Goal: Information Seeking & Learning: Learn about a topic

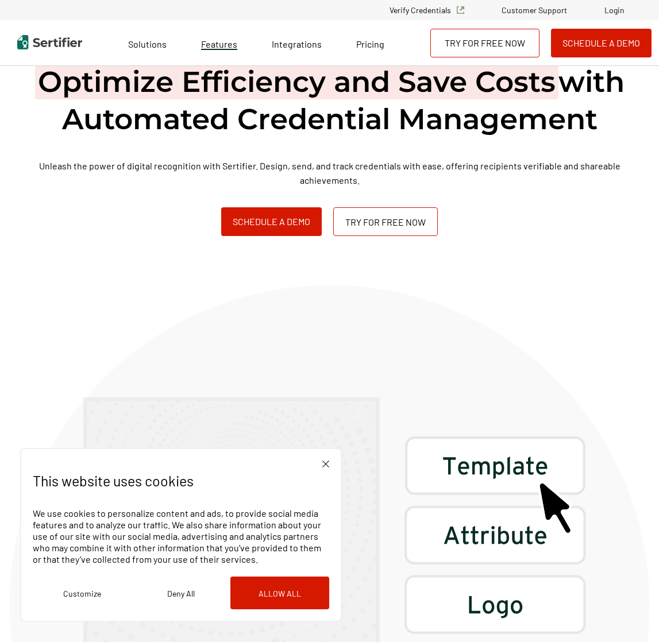
click at [219, 43] on span "Features" at bounding box center [219, 44] width 36 height 11
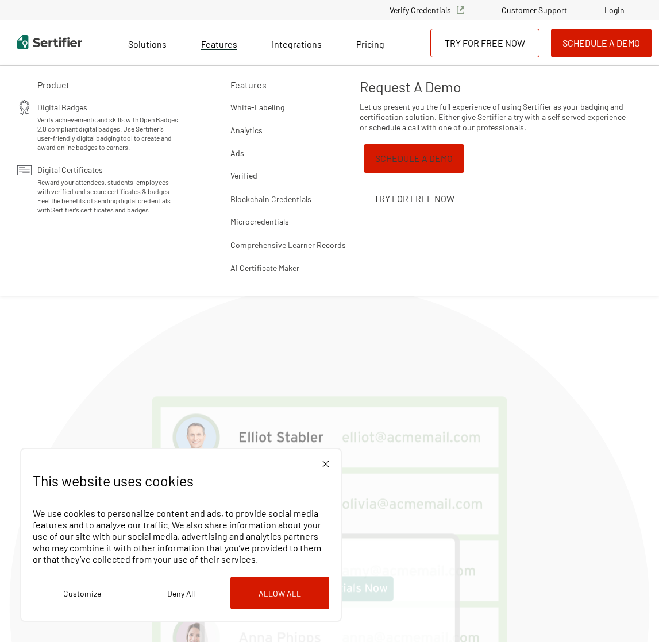
click at [219, 43] on span "Features" at bounding box center [219, 44] width 36 height 11
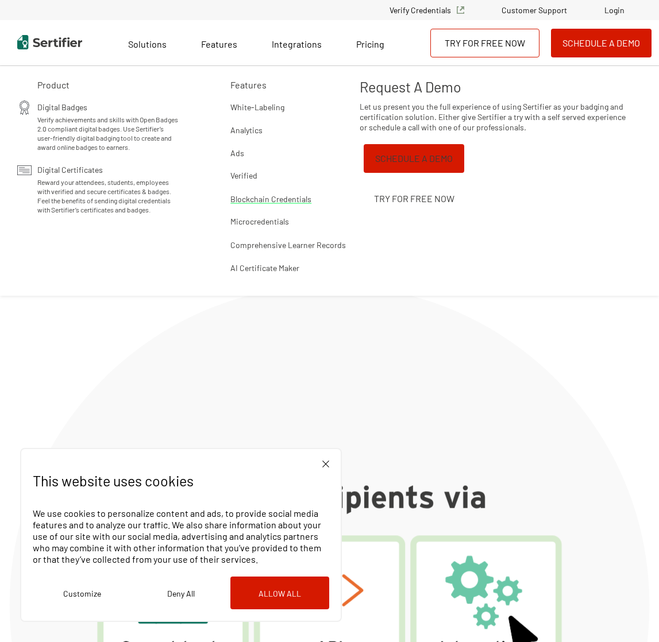
click at [271, 198] on span "Blockchain Credentials" at bounding box center [270, 199] width 81 height 10
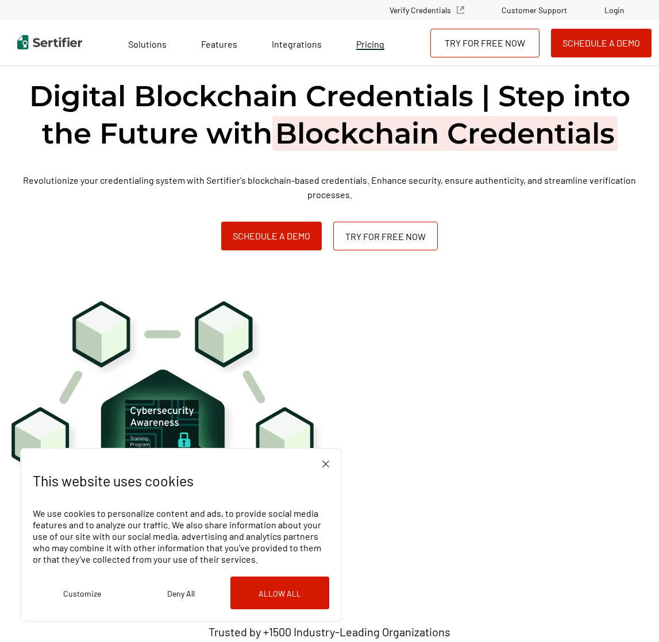
click at [370, 43] on span "Pricing" at bounding box center [370, 44] width 28 height 11
